Goal: Task Accomplishment & Management: Use online tool/utility

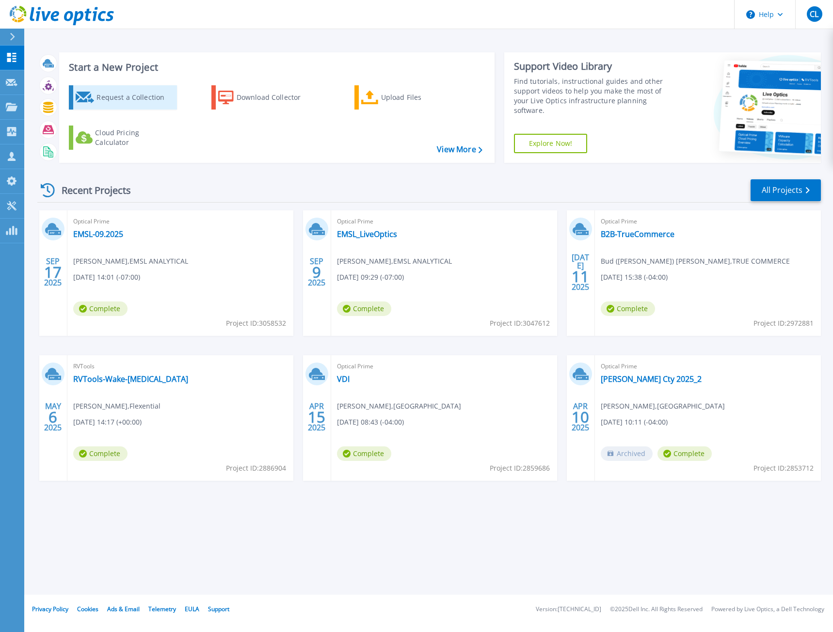
click at [98, 100] on div "Request a Collection" at bounding box center [135, 97] width 78 height 19
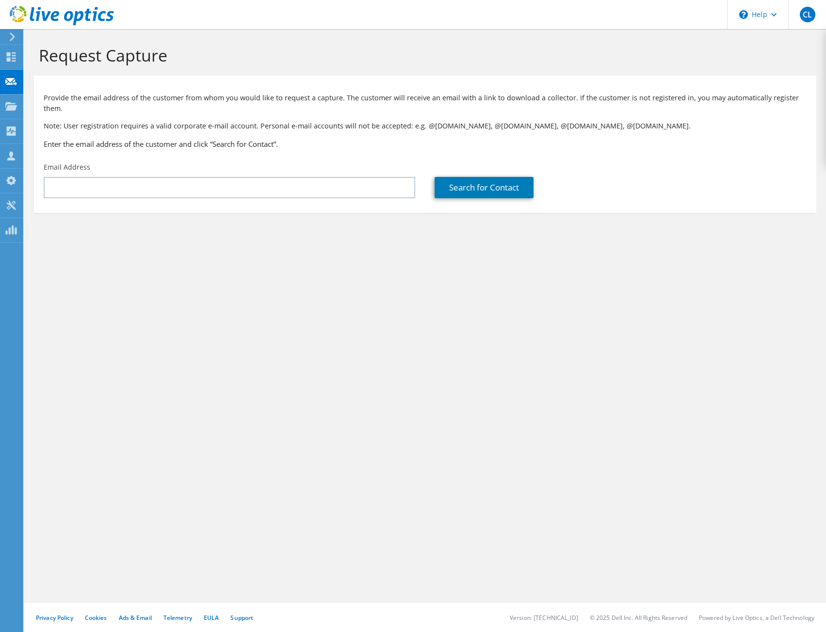
click at [256, 289] on div "Request Capture Provide the email address of the customer from whom you would l…" at bounding box center [424, 330] width 801 height 603
